Goal: Find specific page/section: Find specific page/section

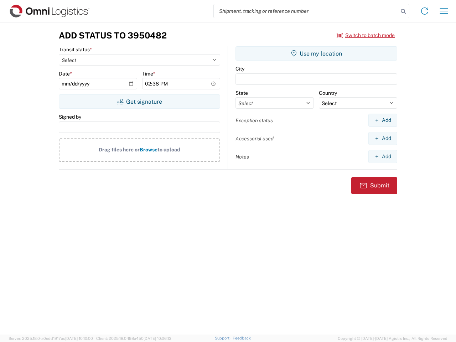
click at [306, 11] on input "search" at bounding box center [306, 11] width 185 height 14
click at [404, 11] on icon at bounding box center [404, 11] width 10 height 10
click at [425, 11] on icon at bounding box center [424, 10] width 11 height 11
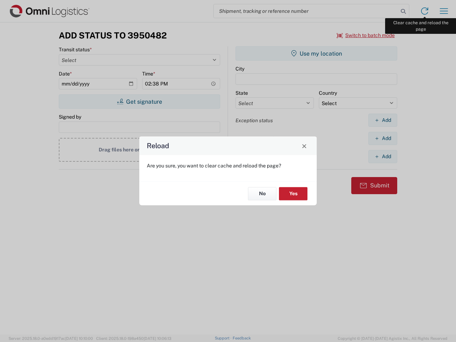
click at [444, 11] on div "Reload Are you sure, you want to clear cache and reload the page? No Yes" at bounding box center [228, 171] width 456 height 342
click at [366, 35] on div "Reload Are you sure, you want to clear cache and reload the page? No Yes" at bounding box center [228, 171] width 456 height 342
click at [139, 102] on div "Reload Are you sure, you want to clear cache and reload the page? No Yes" at bounding box center [228, 171] width 456 height 342
click at [317, 53] on div "Reload Are you sure, you want to clear cache and reload the page? No Yes" at bounding box center [228, 171] width 456 height 342
click at [383, 120] on div "Reload Are you sure, you want to clear cache and reload the page? No Yes" at bounding box center [228, 171] width 456 height 342
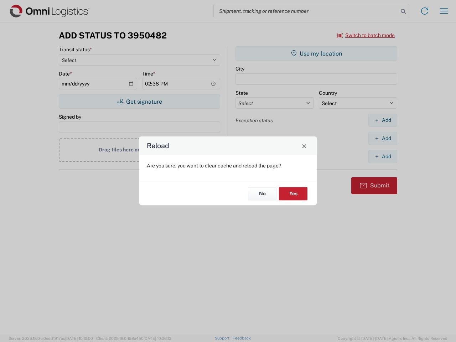
click at [383, 138] on div "Reload Are you sure, you want to clear cache and reload the page? No Yes" at bounding box center [228, 171] width 456 height 342
click at [383, 157] on div "Reload Are you sure, you want to clear cache and reload the page? No Yes" at bounding box center [228, 171] width 456 height 342
